Goal: Transaction & Acquisition: Book appointment/travel/reservation

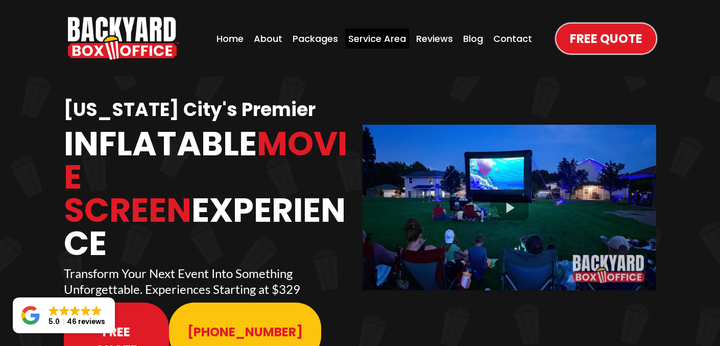
click at [362, 38] on div "Service Area" at bounding box center [377, 39] width 64 height 20
click at [314, 41] on div "Packages" at bounding box center [315, 39] width 52 height 20
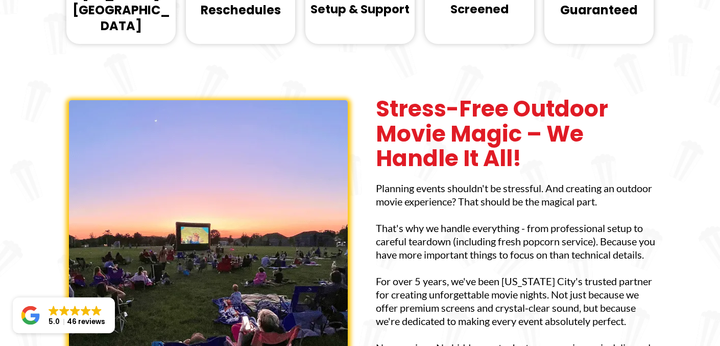
scroll to position [520, 0]
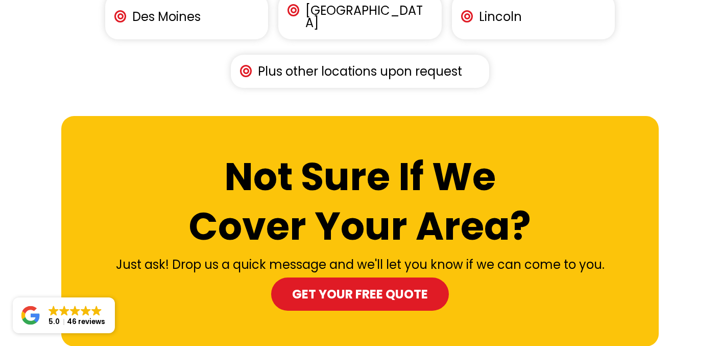
scroll to position [1738, 0]
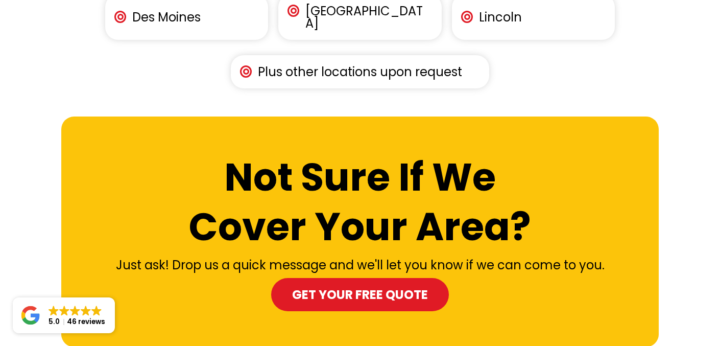
click at [329, 181] on div "Not Sure If We Cover Your Area? Just ask! Drop us a quick message and we'll let…" at bounding box center [359, 231] width 597 height 169
click at [324, 285] on span "Get your Free Quote" at bounding box center [360, 294] width 136 height 18
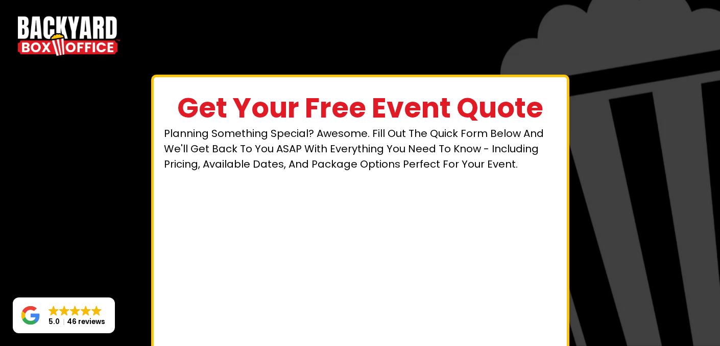
click at [41, 25] on img "https://www.backyardboxoffice.com" at bounding box center [69, 36] width 102 height 46
click at [40, 32] on img "https://www.backyardboxoffice.com" at bounding box center [69, 36] width 102 height 46
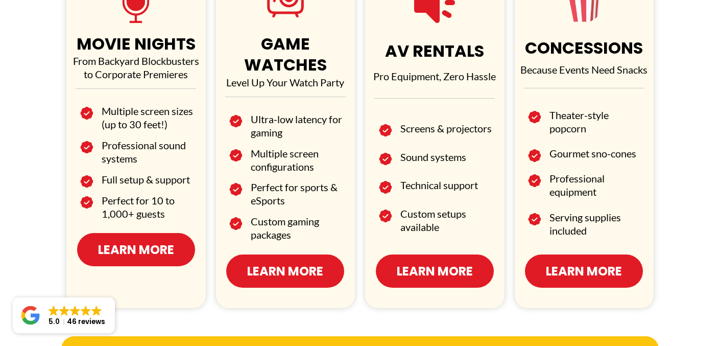
scroll to position [664, 0]
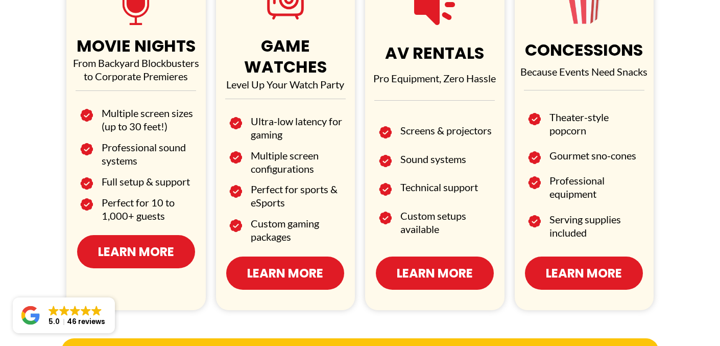
click at [135, 248] on span "Learn More" at bounding box center [136, 251] width 76 height 18
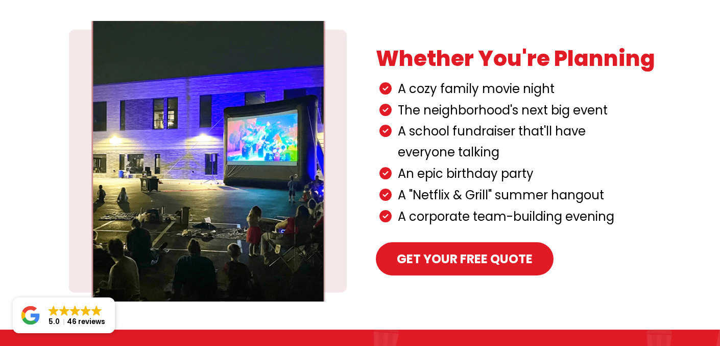
scroll to position [418, 0]
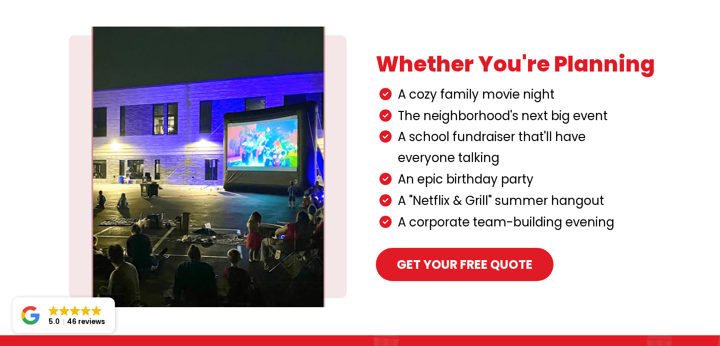
click at [440, 255] on span "Get your Free Quote" at bounding box center [465, 264] width 136 height 18
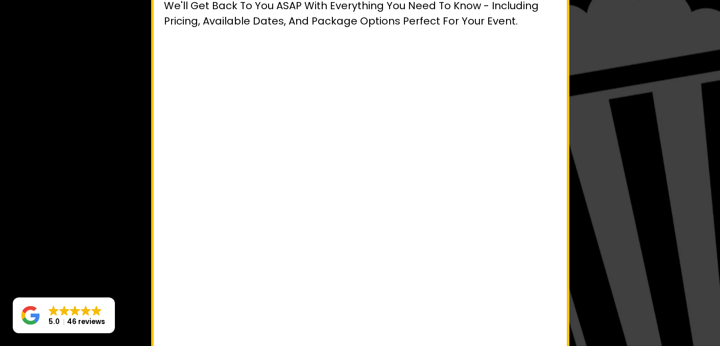
scroll to position [142, 0]
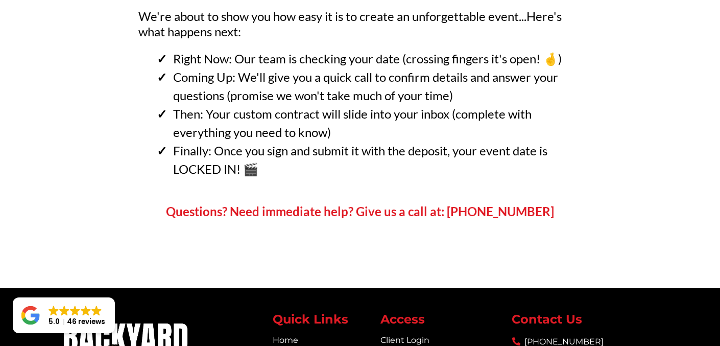
scroll to position [183, 0]
